Goal: Transaction & Acquisition: Purchase product/service

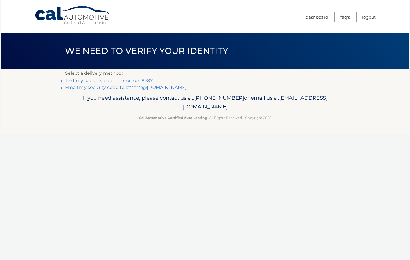
click at [112, 80] on link "Text my security code to xxx-xxx-9787" at bounding box center [109, 80] width 88 height 5
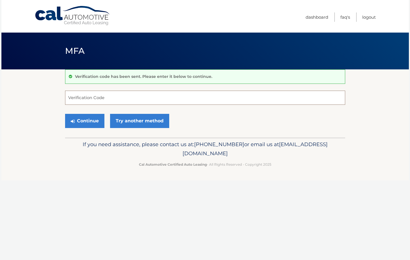
click at [118, 99] on input "Verification Code" at bounding box center [205, 97] width 280 height 14
type input "575022"
click at [87, 120] on button "Continue" at bounding box center [84, 121] width 39 height 14
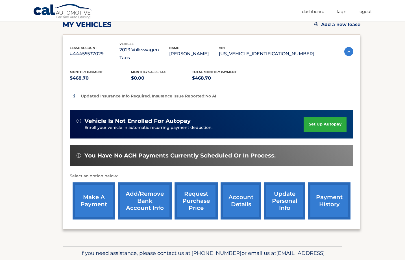
scroll to position [85, 0]
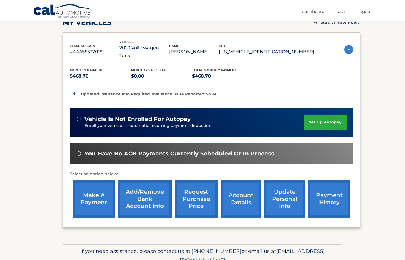
click at [92, 189] on link "make a payment" at bounding box center [94, 198] width 42 height 37
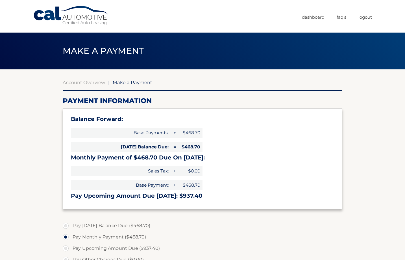
select select "NDQ4NGQ5YjEtMmRiMC00YzdlLTkwMGMtODM2NGJiMGFmZjc5"
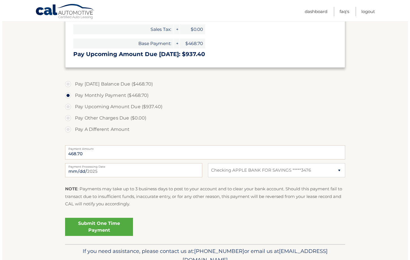
scroll to position [168, 0]
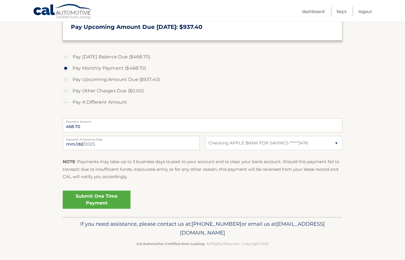
click at [96, 198] on link "Submit One Time Payment" at bounding box center [97, 199] width 68 height 18
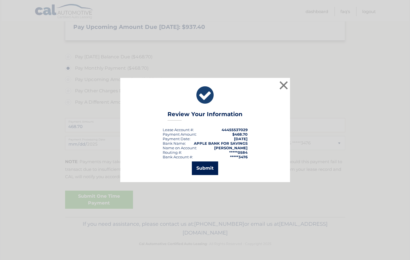
click at [204, 167] on button "Submit" at bounding box center [205, 168] width 26 height 14
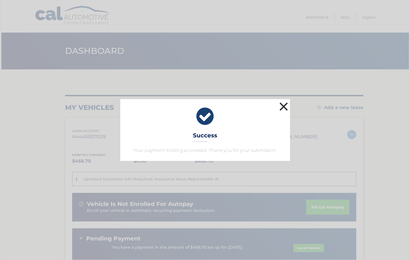
click at [282, 106] on button "×" at bounding box center [283, 106] width 11 height 11
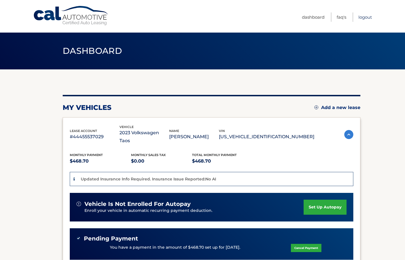
click at [362, 16] on link "Logout" at bounding box center [366, 16] width 14 height 9
